Goal: Information Seeking & Learning: Obtain resource

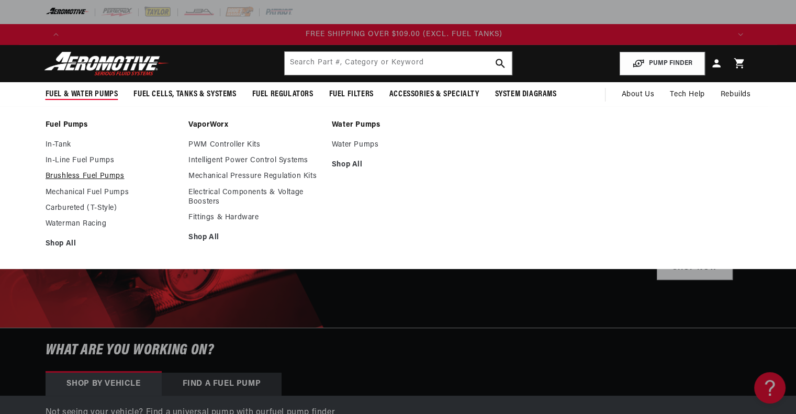
scroll to position [0, 1990]
click at [78, 177] on link "Brushless Fuel Pumps" at bounding box center [112, 176] width 133 height 9
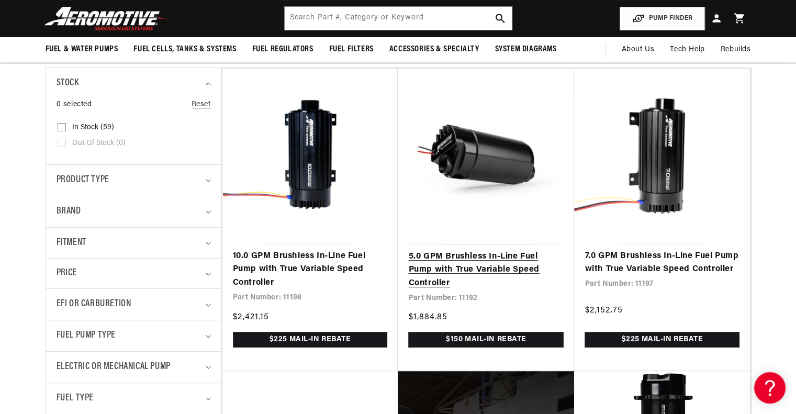
click at [471, 272] on link "5.0 GPM Brushless In-Line Fuel Pump with True Variable Speed Controller" at bounding box center [485, 270] width 155 height 40
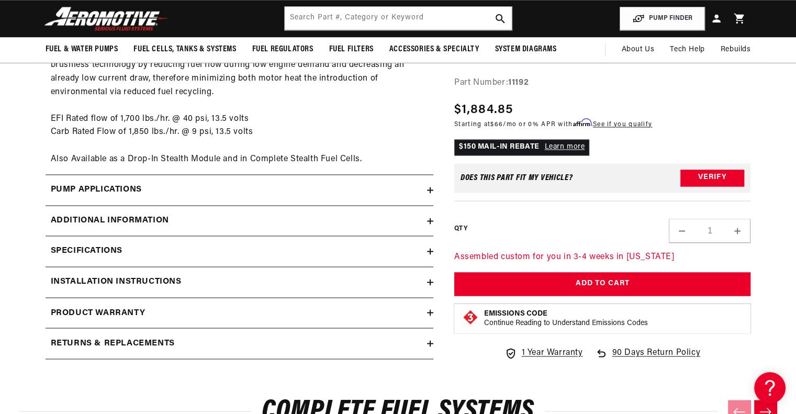
click at [433, 221] on icon at bounding box center [430, 221] width 6 height 0
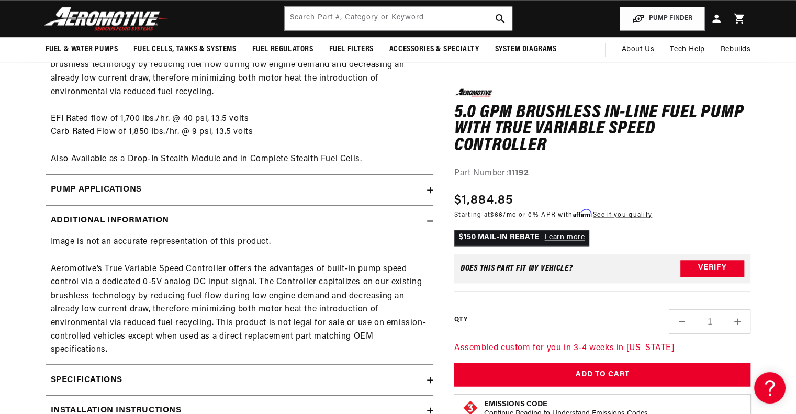
click at [433, 221] on icon at bounding box center [430, 221] width 6 height 0
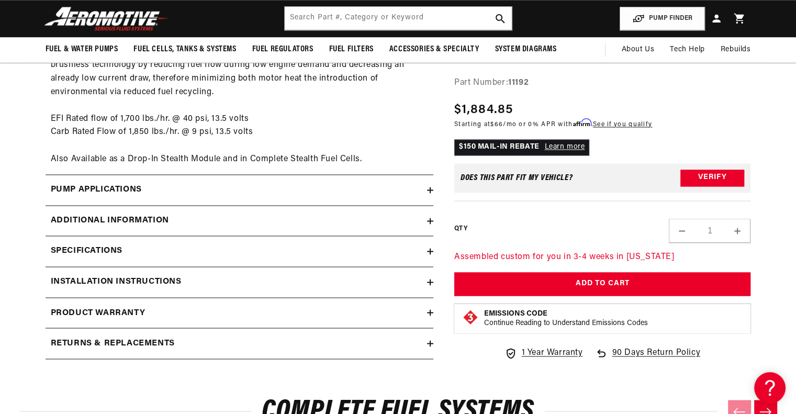
click at [432, 190] on icon at bounding box center [430, 190] width 6 height 0
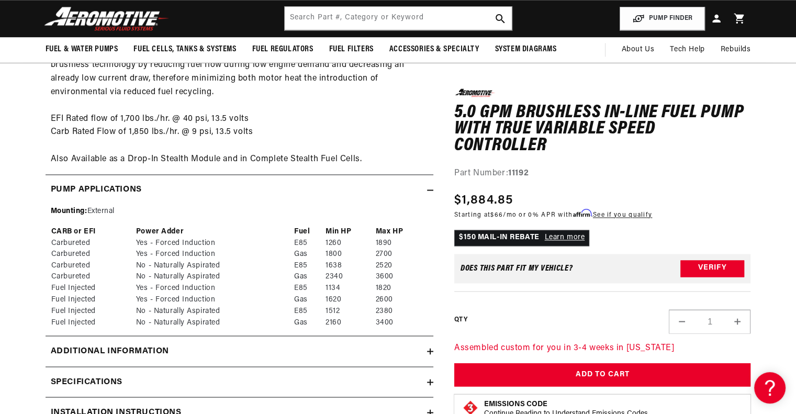
click at [432, 190] on icon at bounding box center [430, 190] width 6 height 0
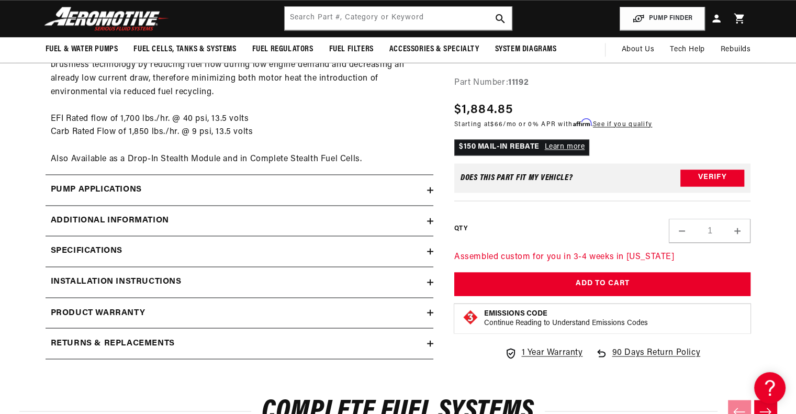
scroll to position [0, 1990]
click at [427, 253] on icon at bounding box center [430, 251] width 6 height 6
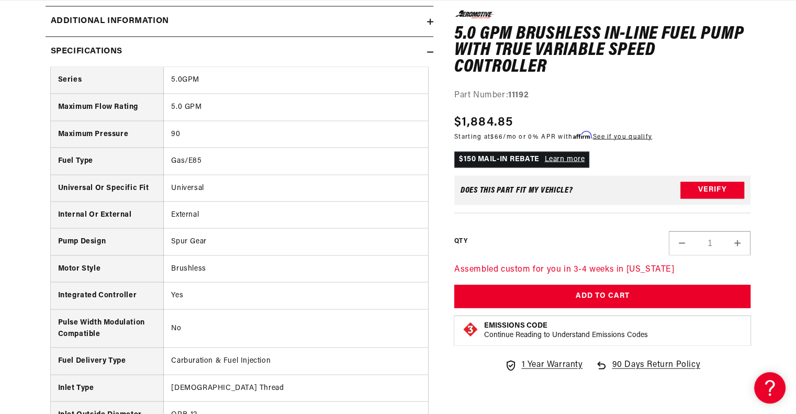
scroll to position [0, 286]
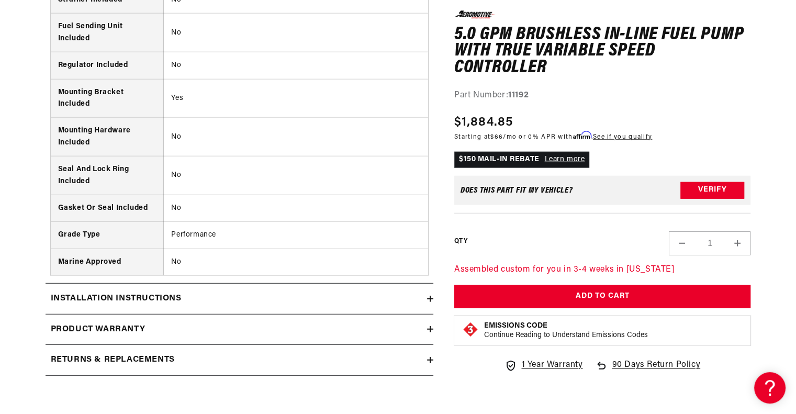
click at [427, 299] on summary "Installation Instructions" at bounding box center [240, 299] width 388 height 30
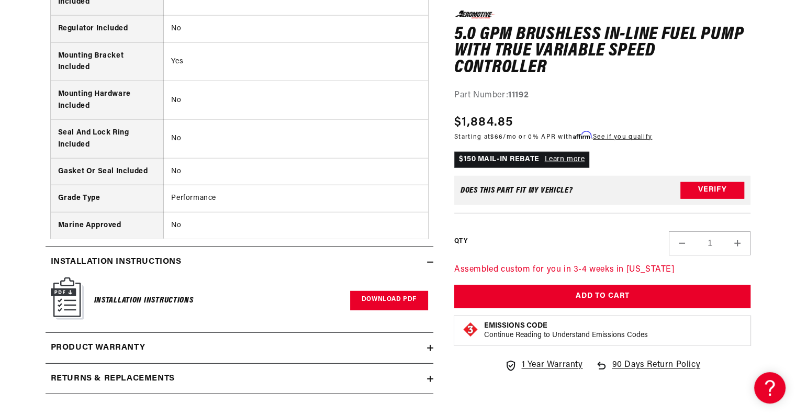
click at [378, 294] on link "Download PDF" at bounding box center [389, 300] width 78 height 19
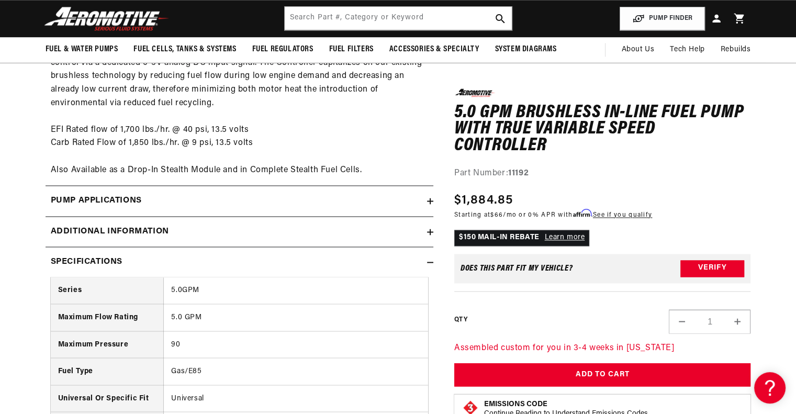
scroll to position [1684, 0]
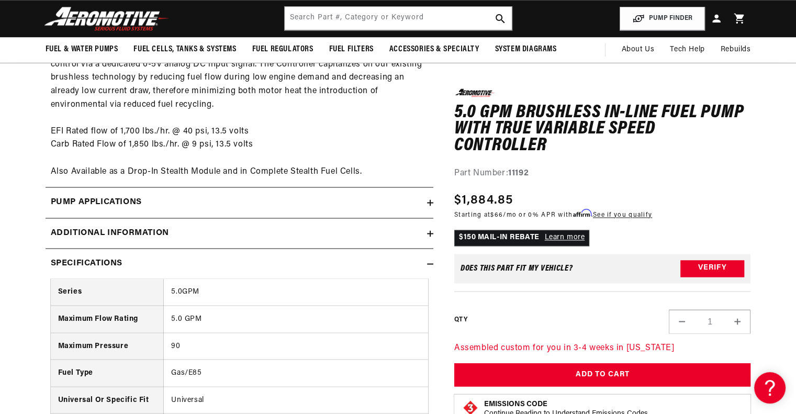
click at [423, 207] on div "Pump Applications" at bounding box center [236, 203] width 381 height 14
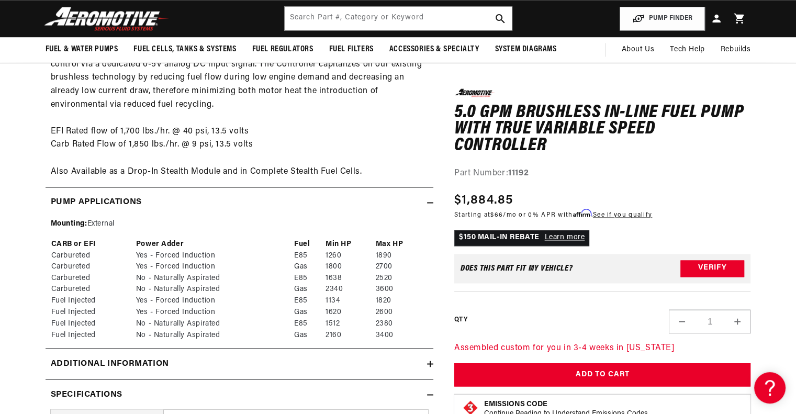
click at [423, 207] on div "Pump Applications" at bounding box center [236, 203] width 381 height 14
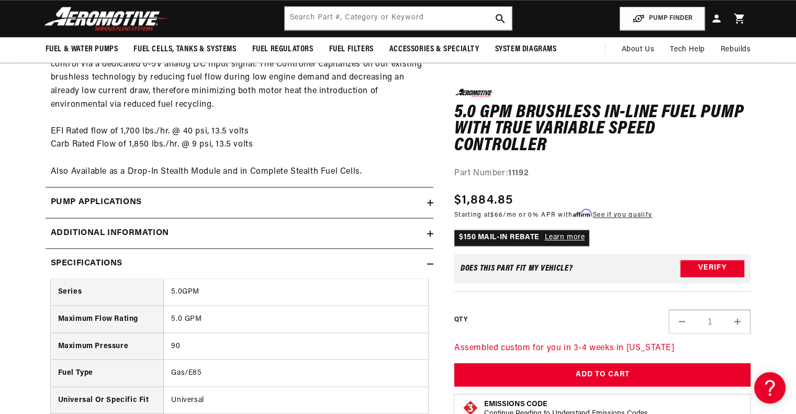
scroll to position [0, 1327]
click at [429, 238] on summary "Additional information" at bounding box center [240, 233] width 388 height 30
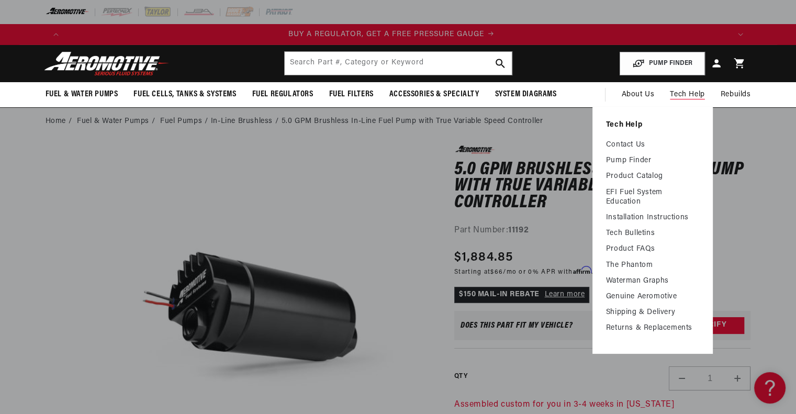
scroll to position [0, 0]
click at [643, 157] on link "Pump Finder" at bounding box center [652, 160] width 93 height 9
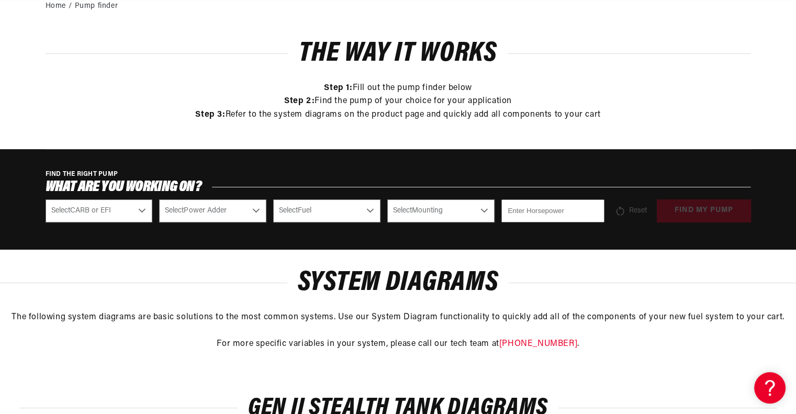
scroll to position [184, 0]
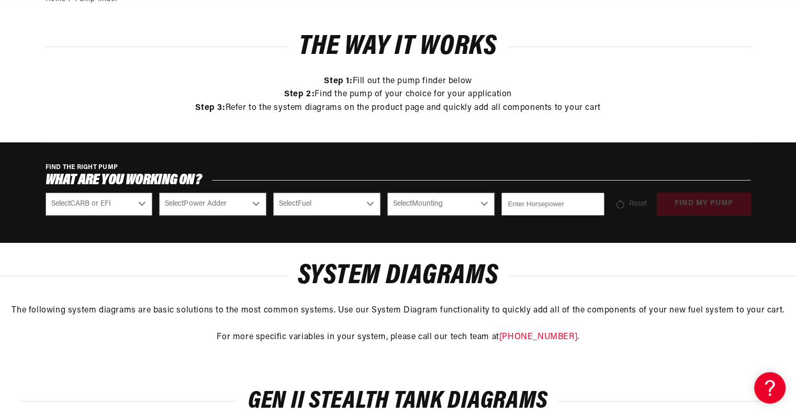
click at [115, 202] on select "Select CARB or EFI Carbureted Fuel Injected" at bounding box center [99, 204] width 107 height 23
select select "Fuel-Injected"
click at [46, 193] on select "Select CARB or EFI Carbureted Fuel Injected" at bounding box center [99, 204] width 107 height 23
select select "Fuel-Injected"
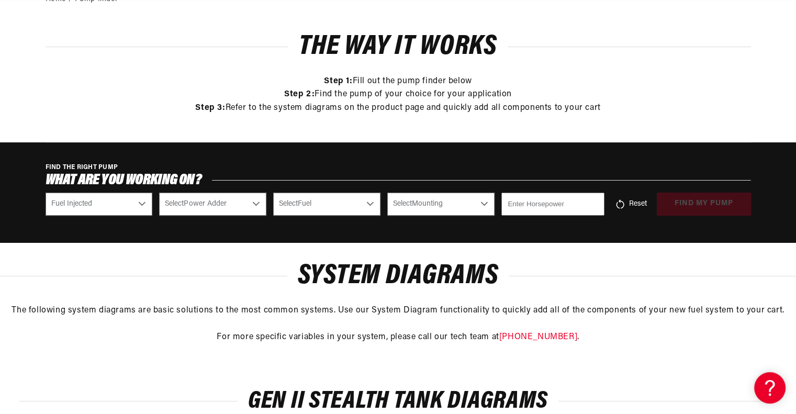
click at [235, 193] on select "Select Power Adder No - Naturally Aspirated Yes - Forced Induction" at bounding box center [212, 204] width 107 height 23
select select "Yes-Forced-Induction"
click at [159, 193] on select "Select Power Adder No - Naturally Aspirated Yes - Forced Induction" at bounding box center [212, 204] width 107 height 23
select select "Yes-Forced-Induction"
click at [330, 200] on select "Select Fuel E85 Gas" at bounding box center [326, 204] width 107 height 23
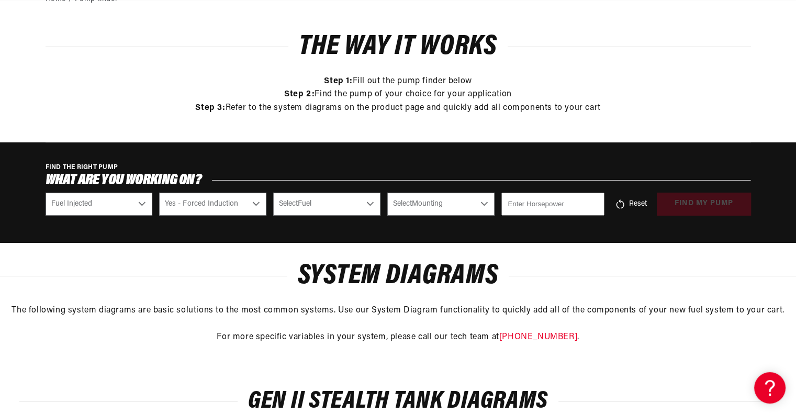
select select "E85"
click at [273, 193] on select "Select Fuel E85 Gas" at bounding box center [326, 204] width 107 height 23
select select "E85"
click at [465, 198] on select "Select Mounting External In-Tank" at bounding box center [440, 204] width 107 height 23
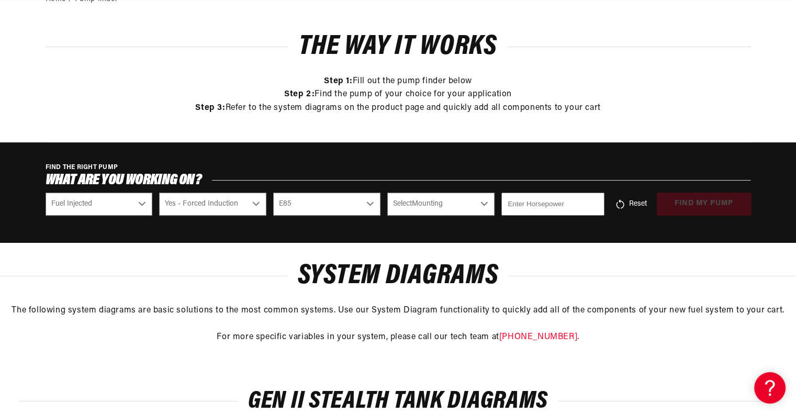
select select "External"
click at [387, 193] on select "Select Mounting External In-Tank" at bounding box center [440, 204] width 107 height 23
select select "External"
click at [552, 203] on input "number" at bounding box center [552, 204] width 103 height 23
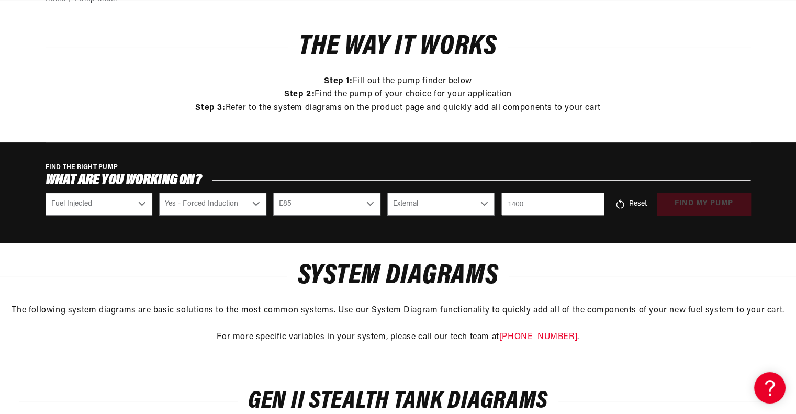
type input "1400"
click at [556, 211] on input "1400" at bounding box center [552, 204] width 103 height 23
click at [573, 235] on div "FIND THE RIGHT PUMP What are you working on? Select CARB or EFI Carbureted Fuel…" at bounding box center [398, 192] width 796 height 100
click at [704, 198] on button "find my pump" at bounding box center [704, 205] width 94 height 24
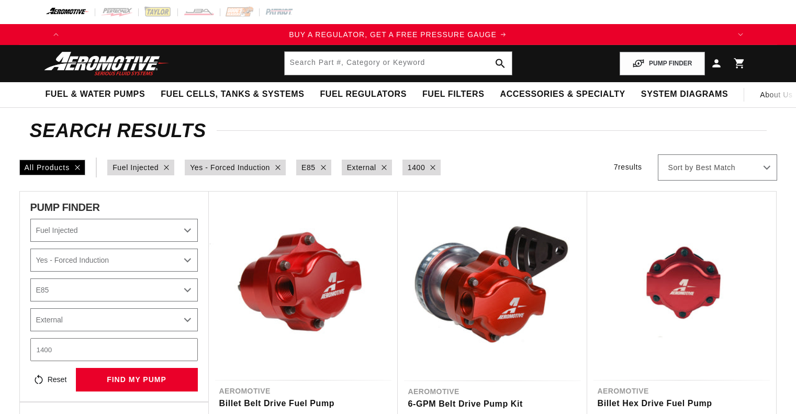
select select "Fuel-Injected"
select select "Yes-Forced-Induction"
select select "E85"
select select "External"
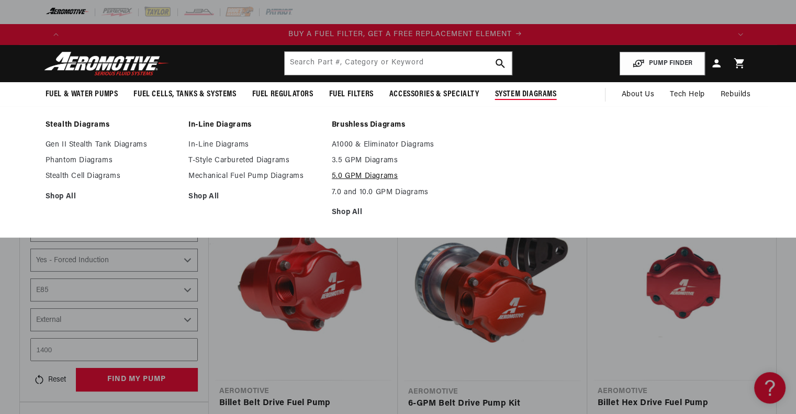
scroll to position [0, 663]
click at [391, 174] on link "5.0 GPM Diagrams" at bounding box center [398, 176] width 133 height 9
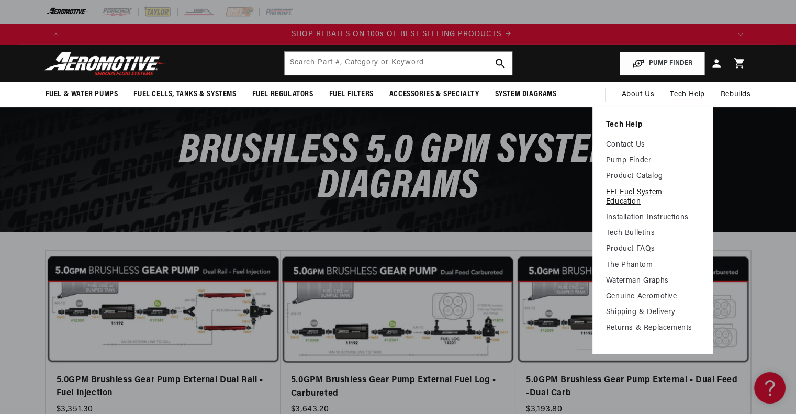
scroll to position [0, 1327]
click at [634, 231] on link "Tech Bulletins" at bounding box center [652, 233] width 93 height 9
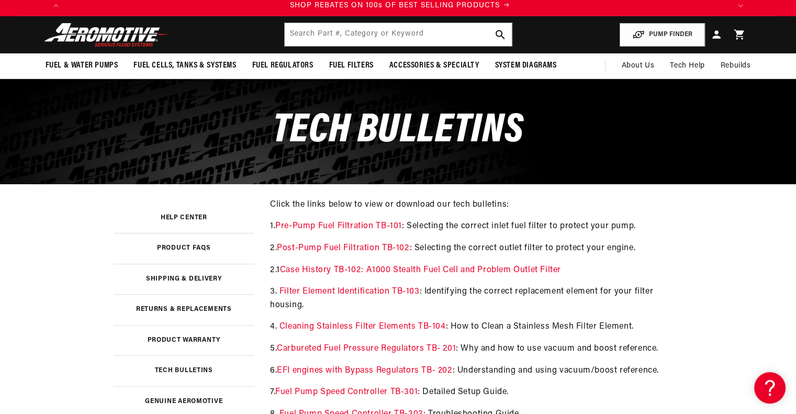
scroll to position [0, 1327]
